Goal: Check status: Check status

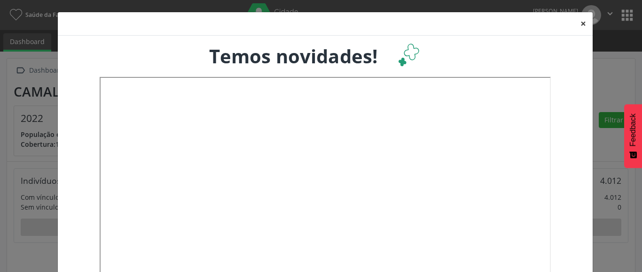
click at [579, 28] on button "×" at bounding box center [582, 23] width 19 height 23
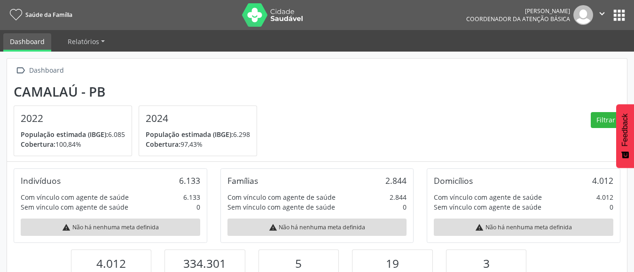
click at [613, 17] on button "apps" at bounding box center [619, 15] width 16 height 16
click at [623, 23] on button "apps" at bounding box center [619, 15] width 16 height 16
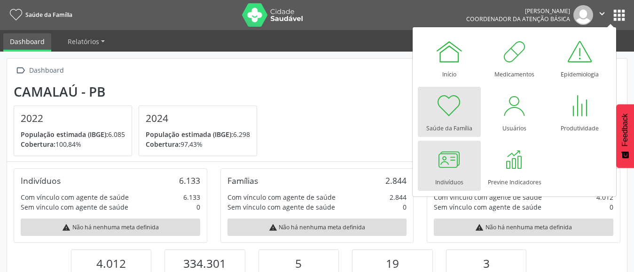
click at [458, 173] on div at bounding box center [449, 160] width 28 height 28
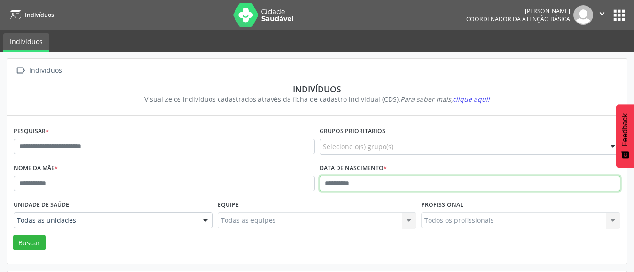
click at [325, 180] on input "text" at bounding box center [469, 184] width 301 height 16
click at [13, 235] on button "Buscar" at bounding box center [29, 243] width 32 height 16
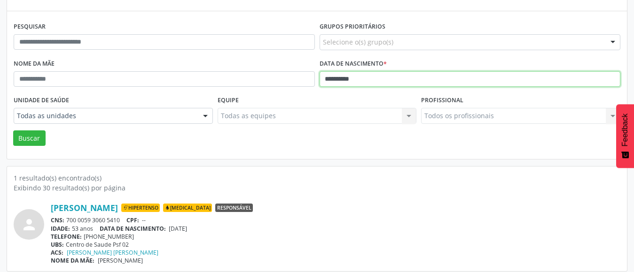
scroll to position [111, 0]
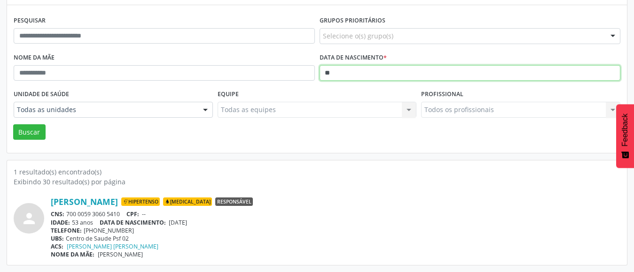
type input "*"
click at [13, 124] on button "Buscar" at bounding box center [29, 132] width 32 height 16
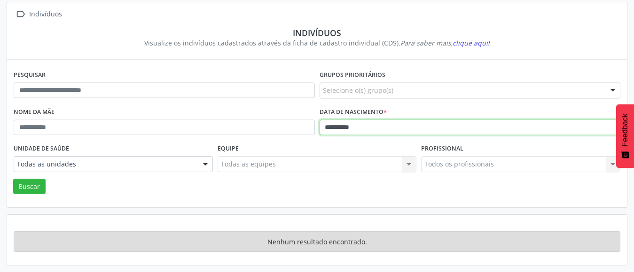
scroll to position [56, 0]
type input "*"
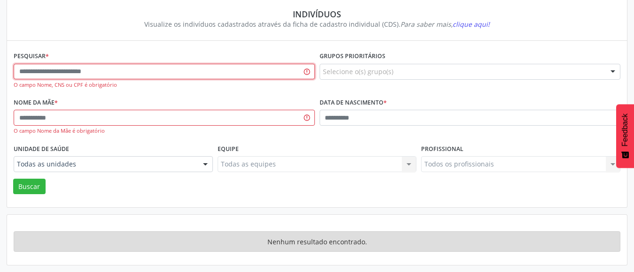
click at [153, 75] on input "text" at bounding box center [164, 72] width 301 height 16
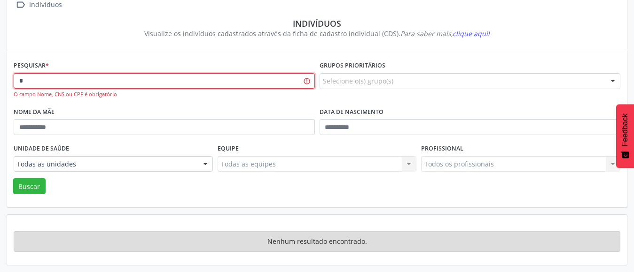
scroll to position [66, 0]
type input "*******"
click at [13, 178] on button "Buscar" at bounding box center [29, 186] width 32 height 16
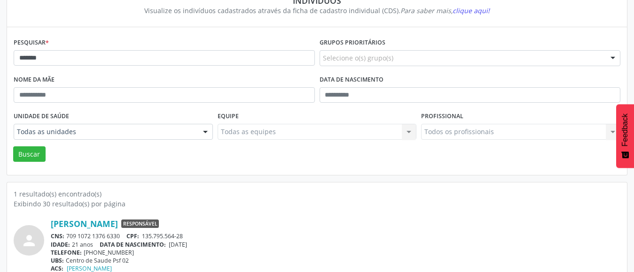
scroll to position [111, 0]
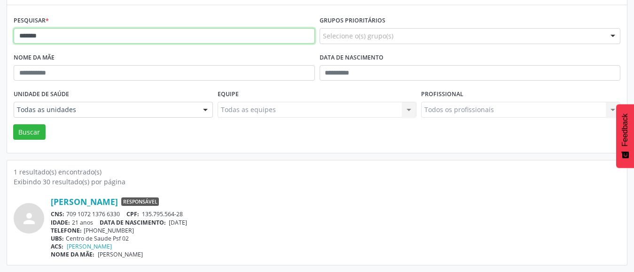
drag, startPoint x: 54, startPoint y: 39, endPoint x: 5, endPoint y: 37, distance: 48.5
click at [5, 37] on div " Indivíduos Indivíduos Visualize os indivíduos cadastrados através da ficha de…" at bounding box center [317, 107] width 634 height 332
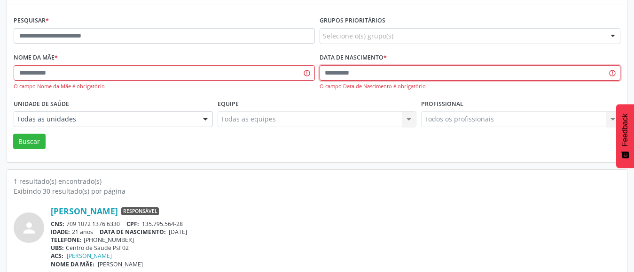
click at [330, 75] on input "text" at bounding box center [469, 73] width 301 height 16
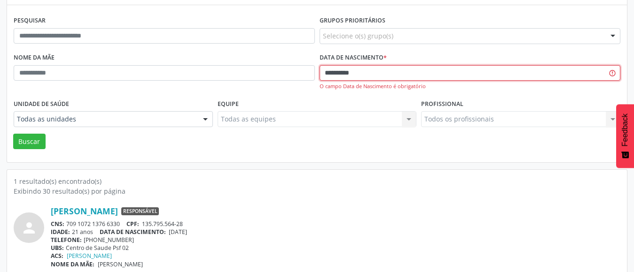
click at [13, 134] on button "Buscar" at bounding box center [29, 142] width 32 height 16
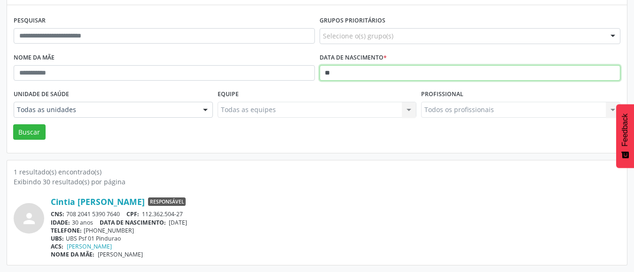
type input "*"
type input "**********"
click at [13, 124] on button "Buscar" at bounding box center [29, 132] width 32 height 16
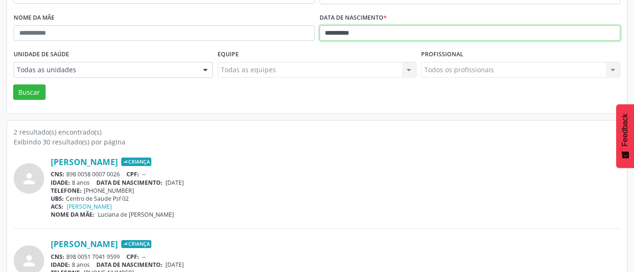
scroll to position [193, 0]
